Goal: Information Seeking & Learning: Understand process/instructions

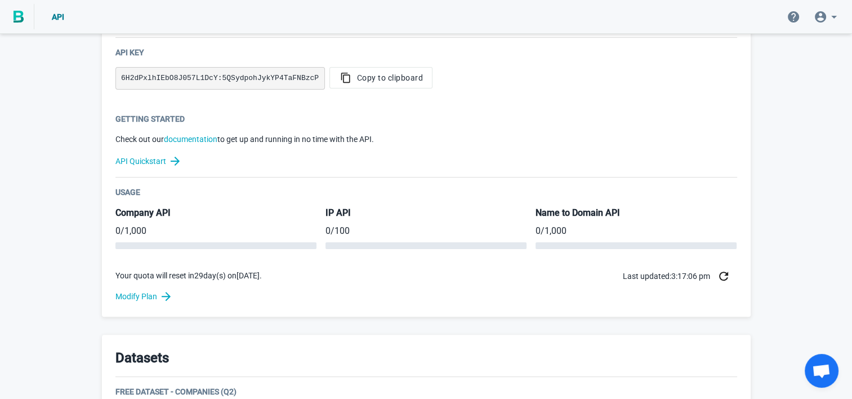
scroll to position [225, 0]
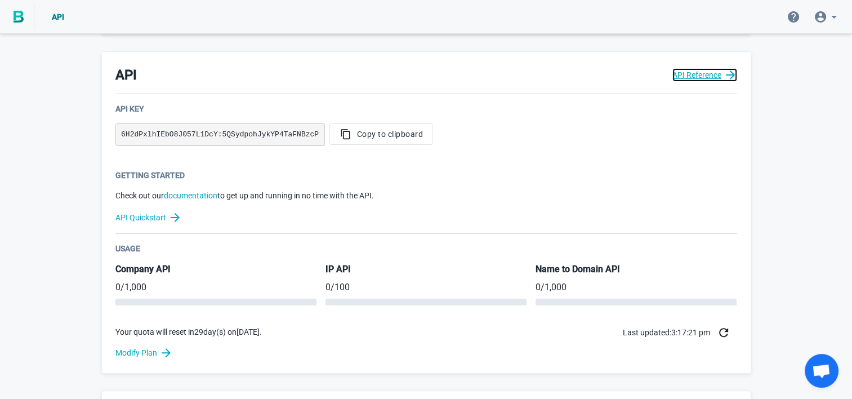
click at [722, 73] on link "API Reference" at bounding box center [705, 75] width 65 height 14
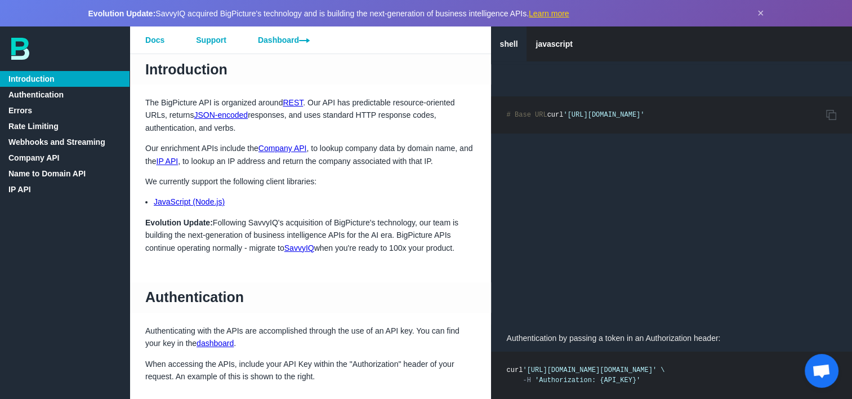
click at [167, 162] on link "IP API" at bounding box center [167, 161] width 22 height 9
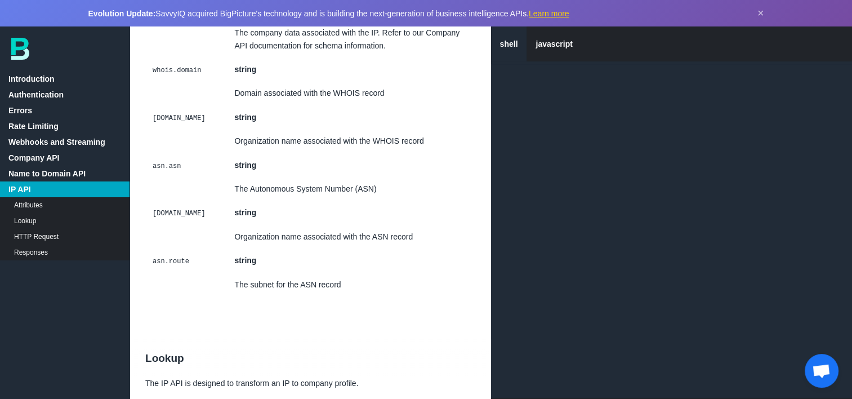
scroll to position [7952, 0]
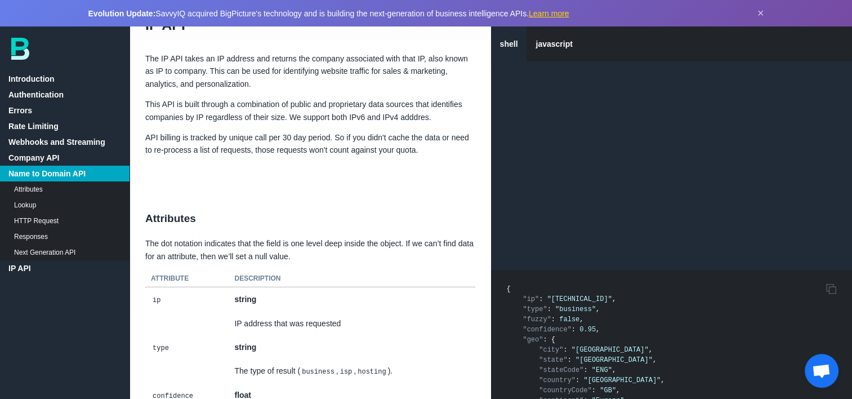
scroll to position [7220, 0]
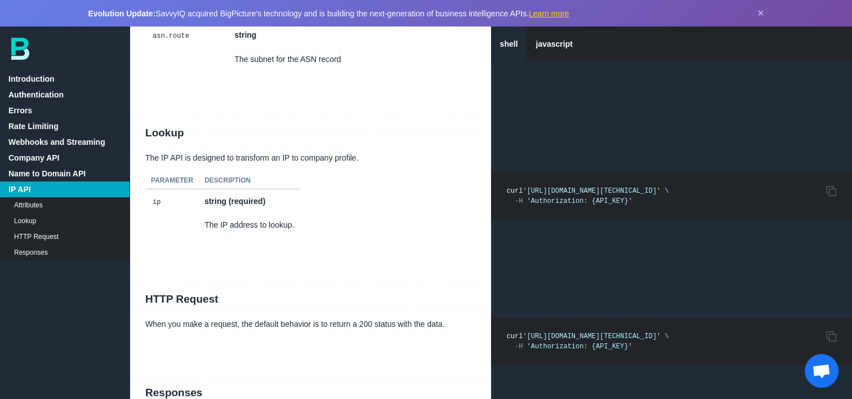
scroll to position [8234, 0]
